Goal: Entertainment & Leisure: Consume media (video, audio)

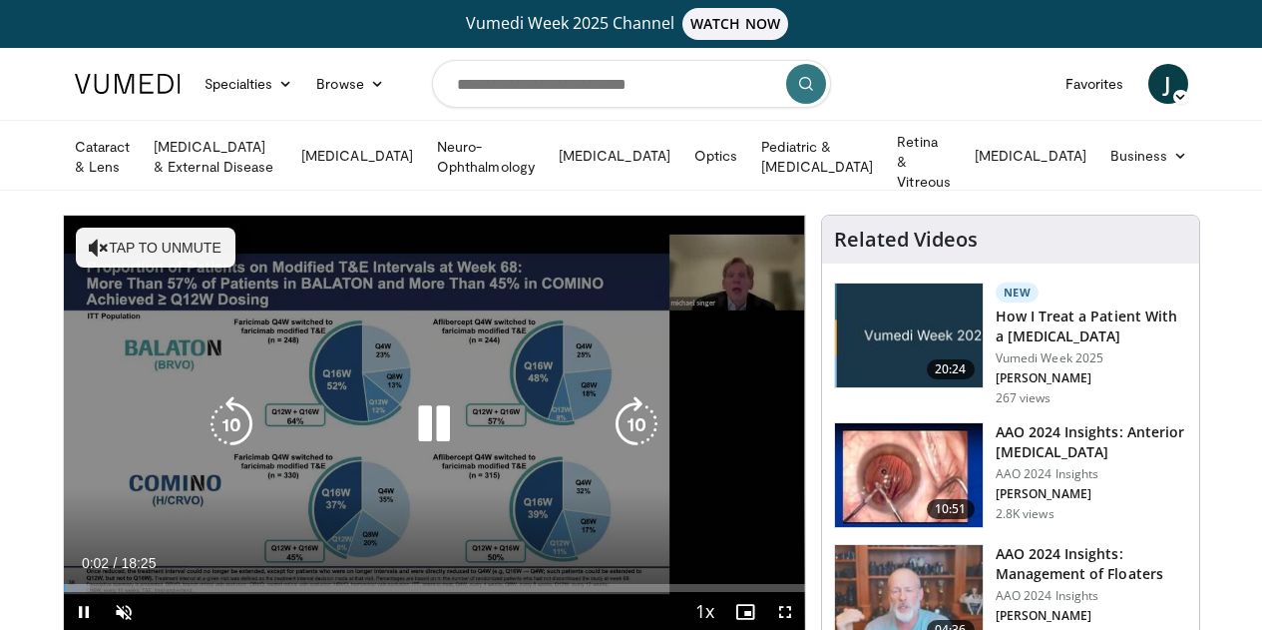
click at [113, 233] on button "Tap to unmute" at bounding box center [156, 248] width 160 height 40
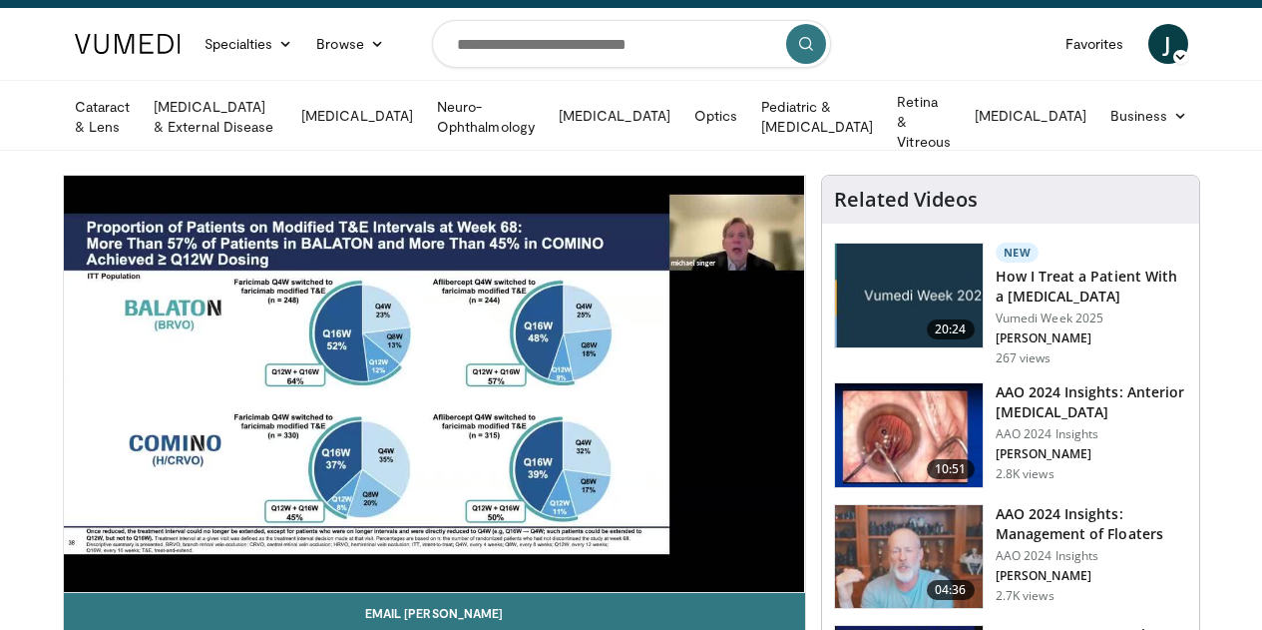
scroll to position [120, 0]
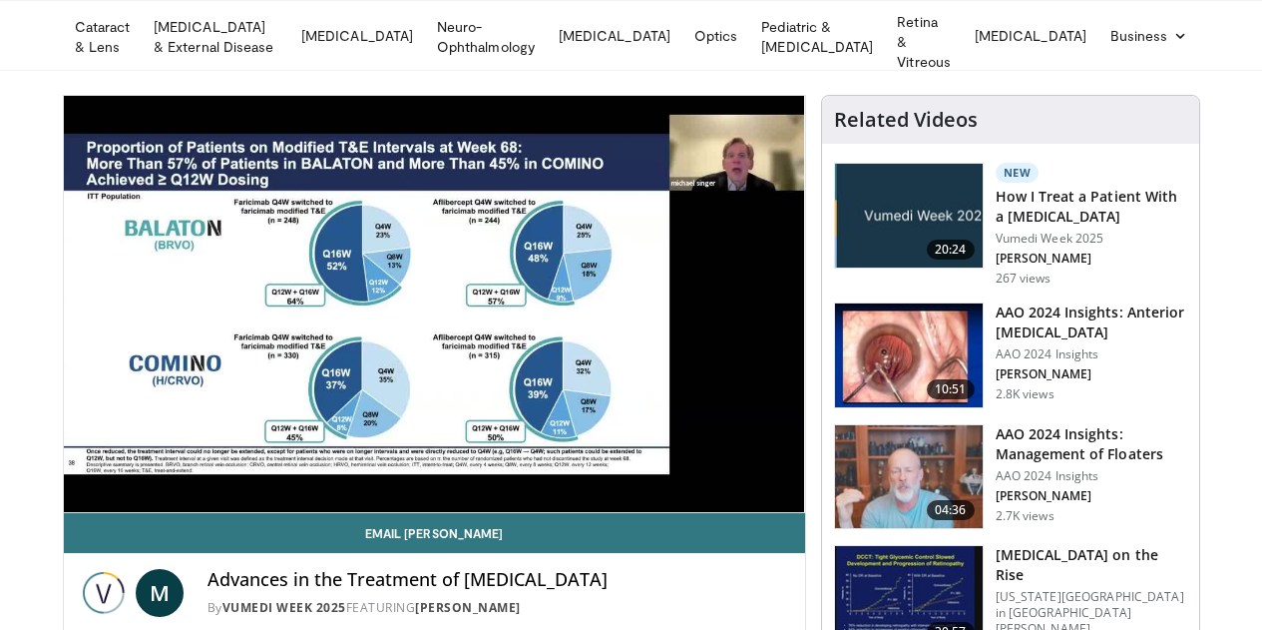
click at [64, 512] on div "10 seconds Tap to unmute" at bounding box center [434, 304] width 741 height 416
